Goal: Transaction & Acquisition: Purchase product/service

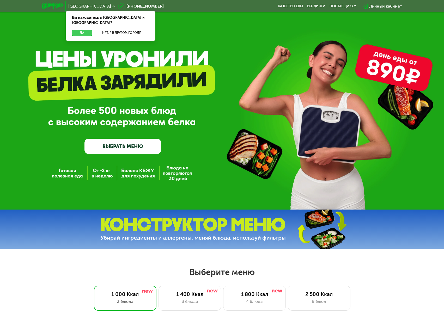
drag, startPoint x: 78, startPoint y: 27, endPoint x: 87, endPoint y: 33, distance: 10.6
click at [78, 30] on button "Да" at bounding box center [82, 33] width 20 height 6
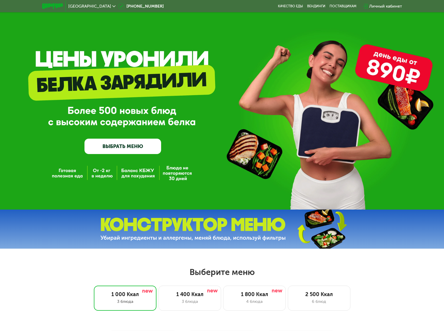
scroll to position [156, 0]
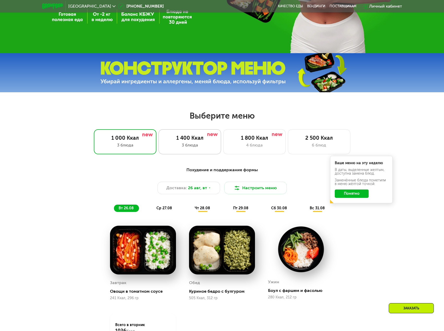
click at [196, 147] on div "3 блюда" at bounding box center [190, 145] width 52 height 6
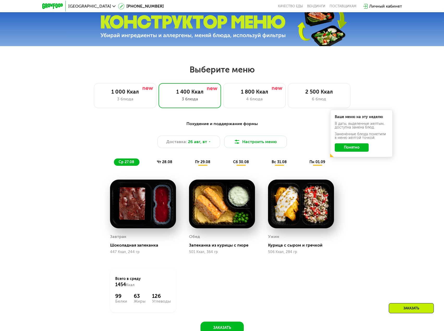
scroll to position [287, 0]
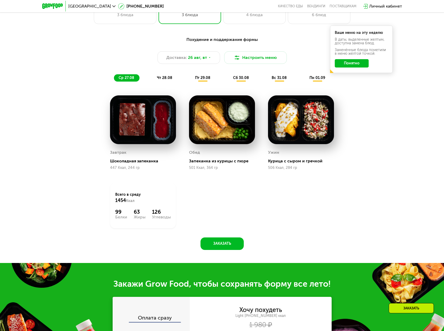
click at [166, 79] on span "чт 28.08" at bounding box center [164, 78] width 15 height 4
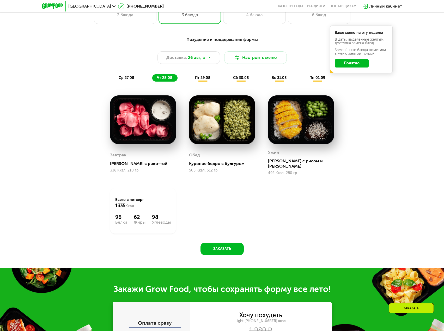
click at [205, 80] on span "пт 29.08" at bounding box center [202, 78] width 15 height 4
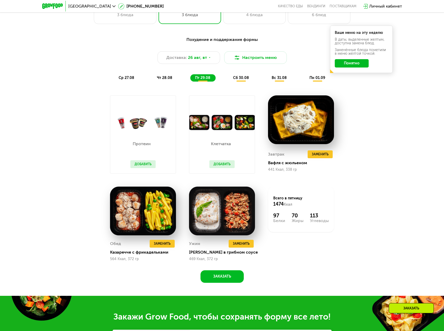
click at [241, 80] on span "сб 30.08" at bounding box center [241, 78] width 16 height 4
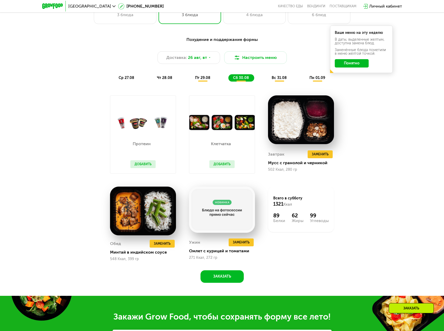
click at [278, 80] on span "вс 31.08" at bounding box center [279, 78] width 15 height 4
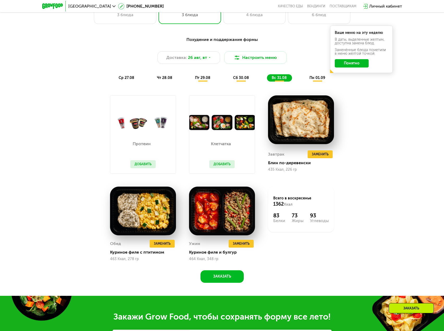
click at [321, 80] on span "пн 01.09" at bounding box center [317, 78] width 16 height 4
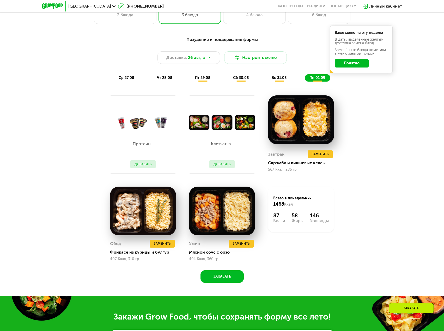
click at [247, 80] on span "сб 30.08" at bounding box center [241, 78] width 16 height 4
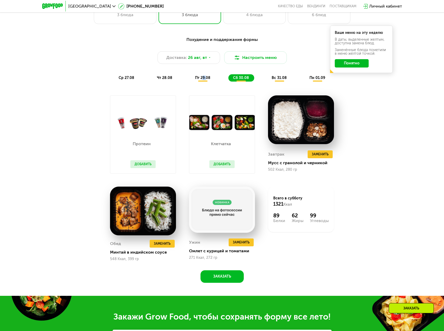
click at [203, 80] on span "пт 29.08" at bounding box center [202, 78] width 15 height 4
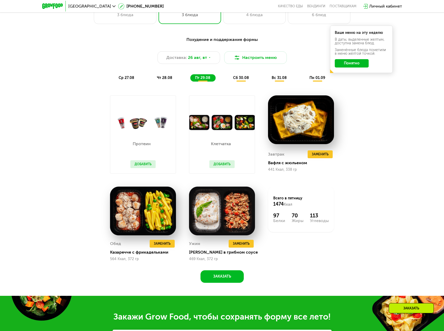
click at [167, 80] on span "чт 28.08" at bounding box center [164, 78] width 15 height 4
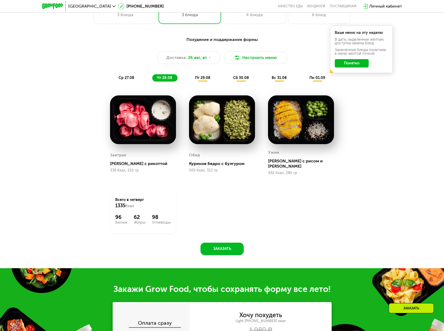
click at [126, 80] on span "ср 27.08" at bounding box center [127, 78] width 16 height 4
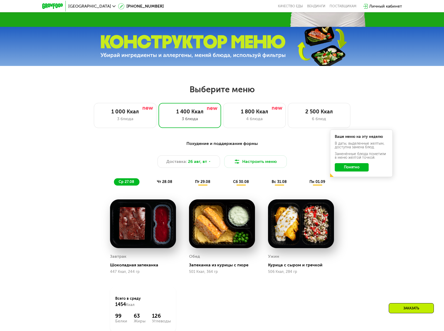
scroll to position [182, 0]
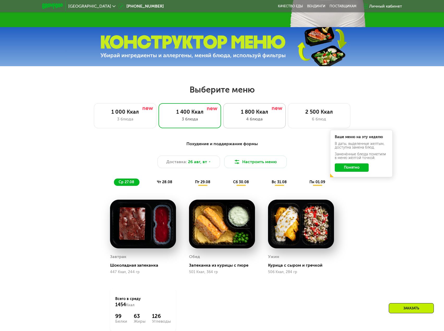
click at [267, 119] on div "4 блюда" at bounding box center [255, 119] width 52 height 6
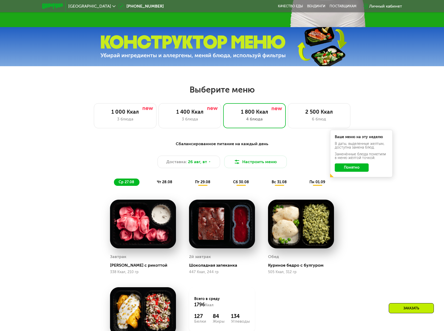
click at [163, 184] on span "чт 28.08" at bounding box center [164, 182] width 15 height 4
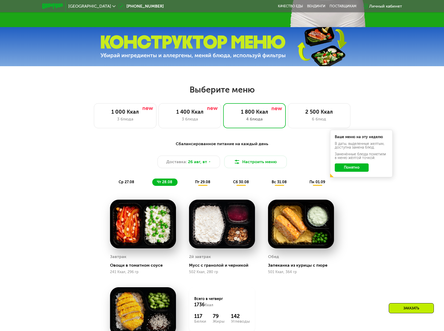
click at [203, 184] on span "пт 29.08" at bounding box center [202, 182] width 15 height 4
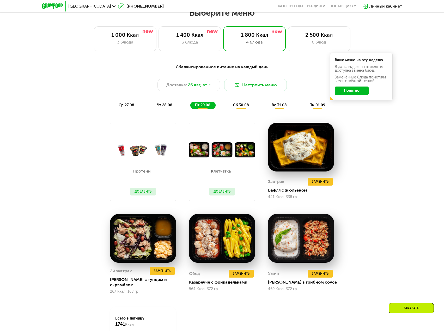
scroll to position [261, 0]
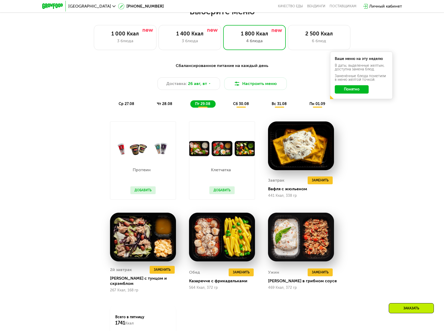
click at [267, 108] on div "сб 30.08" at bounding box center [279, 103] width 25 height 7
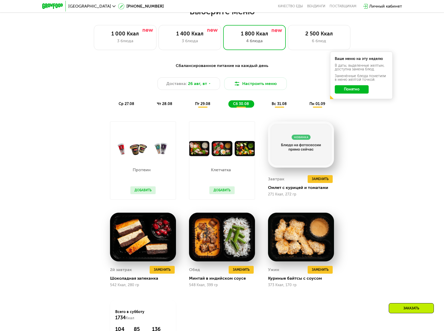
click at [277, 106] on span "вс 31.08" at bounding box center [279, 104] width 15 height 4
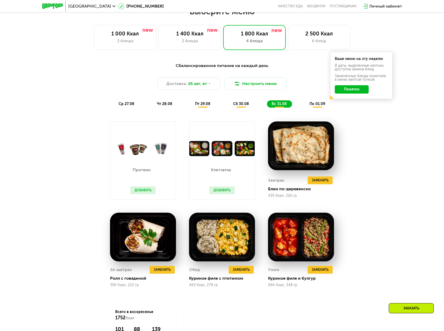
click at [318, 105] on span "пн 01.09" at bounding box center [317, 104] width 16 height 4
